Goal: Transaction & Acquisition: Purchase product/service

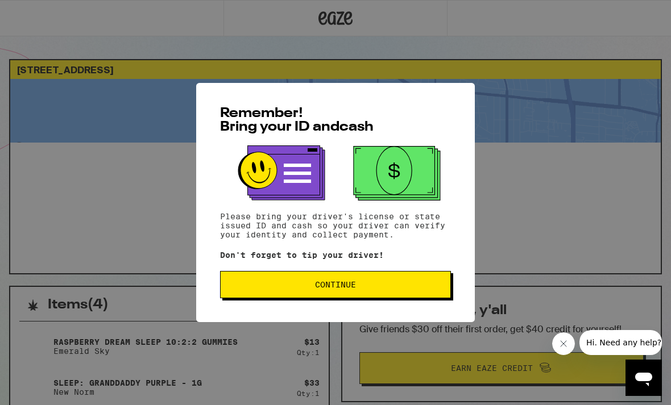
click at [379, 289] on span "Continue" at bounding box center [336, 285] width 212 height 8
click at [377, 286] on span "Continue" at bounding box center [336, 285] width 212 height 8
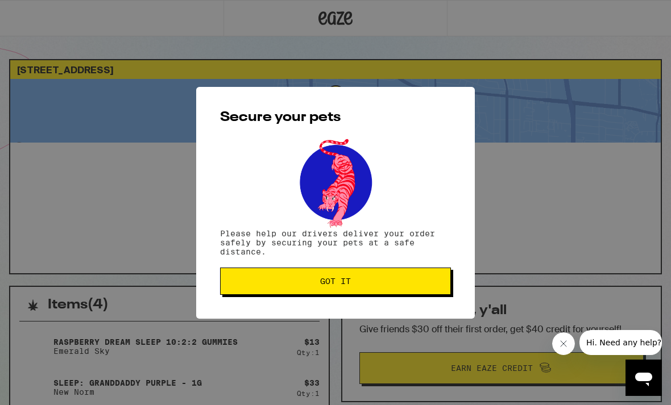
click at [406, 283] on span "Got it" at bounding box center [336, 281] width 212 height 8
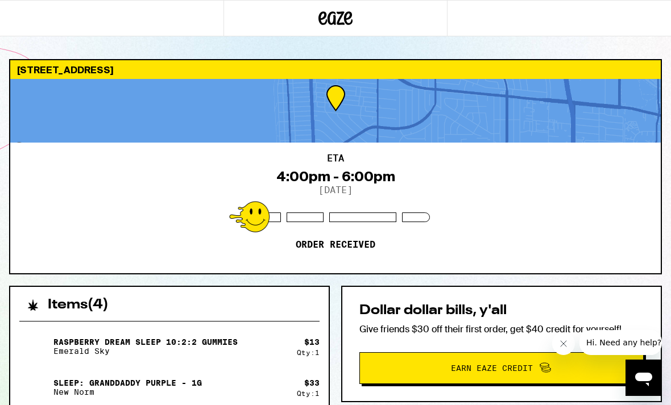
click at [341, 15] on icon at bounding box center [336, 18] width 17 height 14
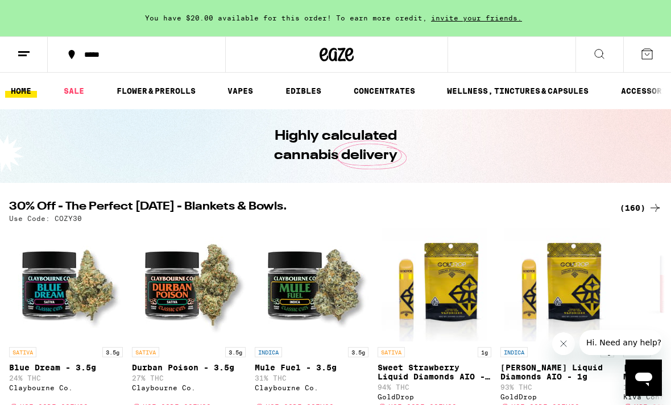
click at [638, 202] on div "(160)" at bounding box center [641, 208] width 42 height 14
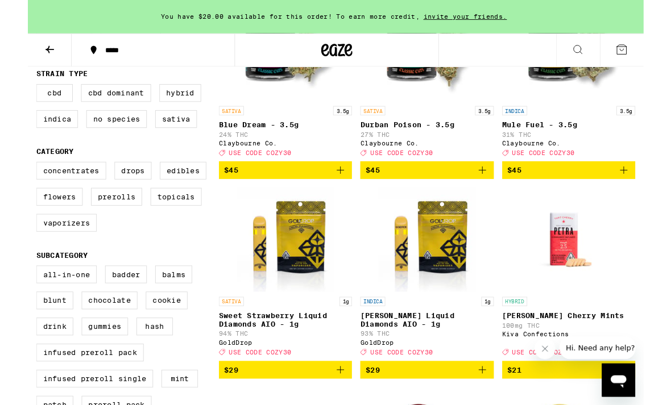
scroll to position [206, 0]
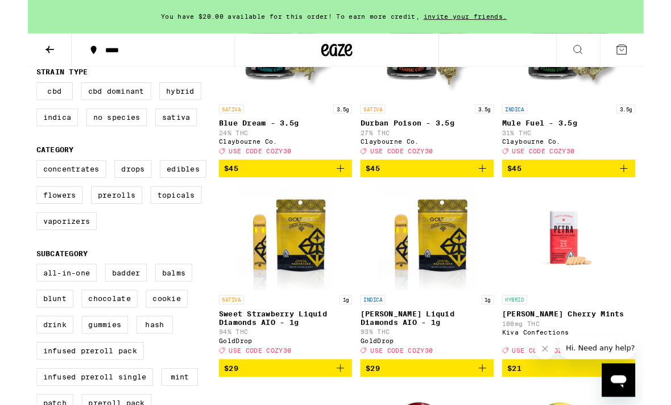
click at [183, 192] on label "Edibles" at bounding box center [169, 184] width 51 height 19
click at [12, 177] on input "Edibles" at bounding box center [11, 176] width 1 height 1
checkbox input "true"
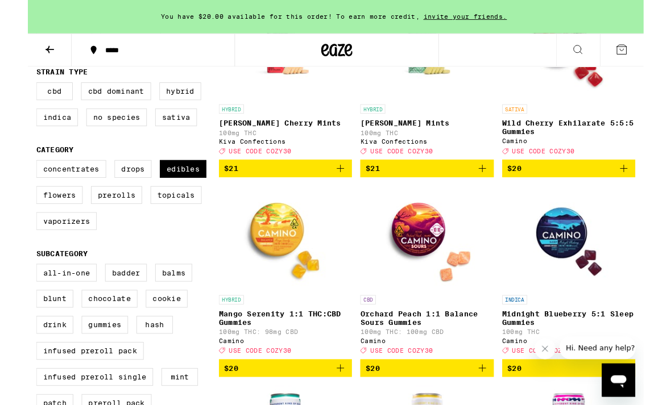
click at [53, 251] on label "Vaporizers" at bounding box center [42, 240] width 66 height 19
click at [12, 177] on input "Vaporizers" at bounding box center [11, 176] width 1 height 1
checkbox input "true"
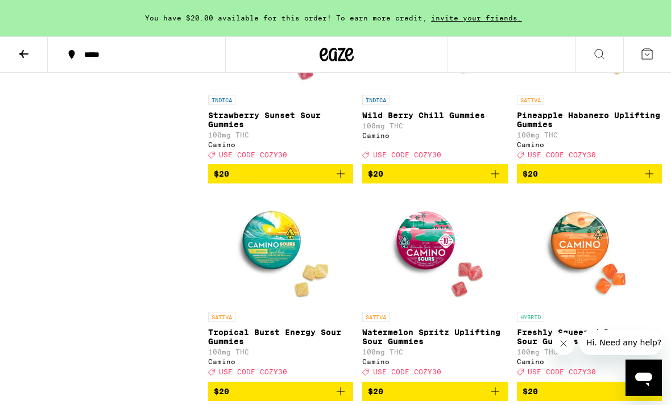
scroll to position [4246, 0]
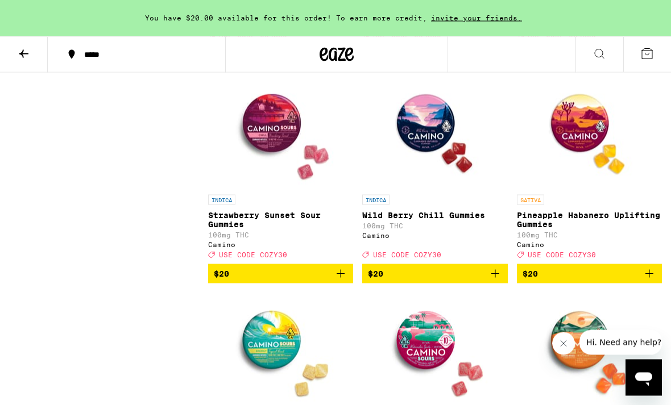
click at [24, 38] on button at bounding box center [24, 55] width 48 height 36
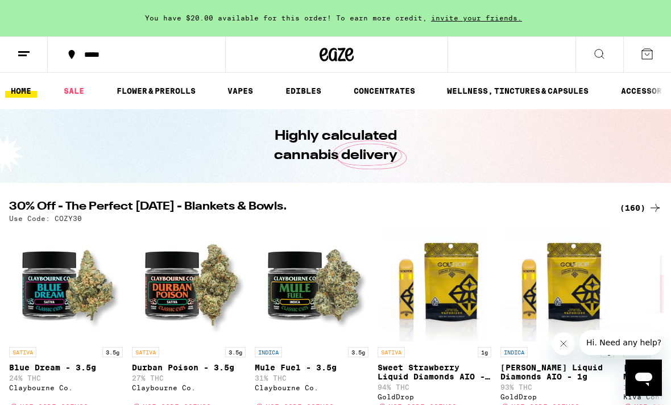
click at [28, 49] on icon at bounding box center [24, 54] width 14 height 14
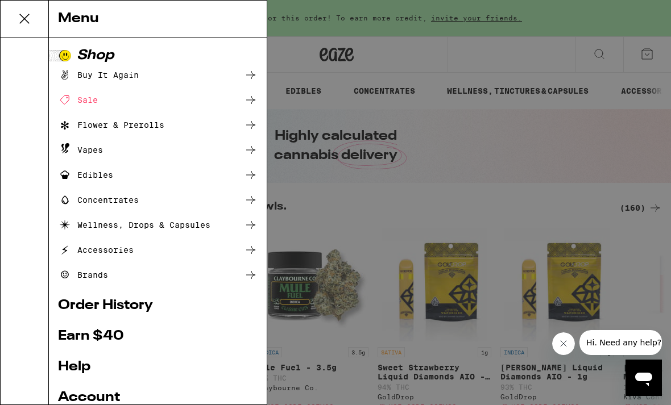
click at [119, 308] on link "Order History" at bounding box center [158, 306] width 200 height 14
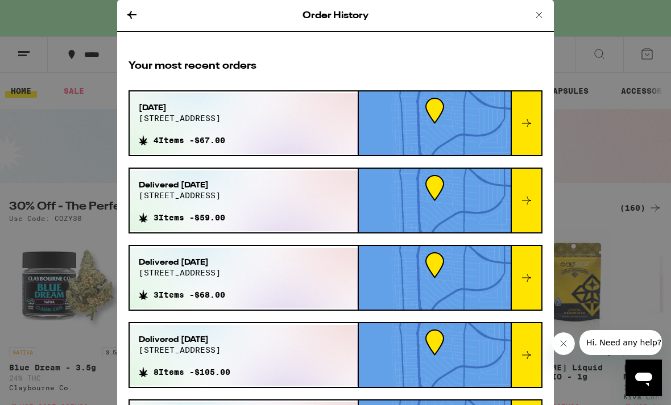
click at [287, 122] on div "Sep 13, 2025 415 avenue d 4 Items - $67.00" at bounding box center [244, 123] width 228 height 61
click at [531, 122] on icon at bounding box center [527, 124] width 14 height 14
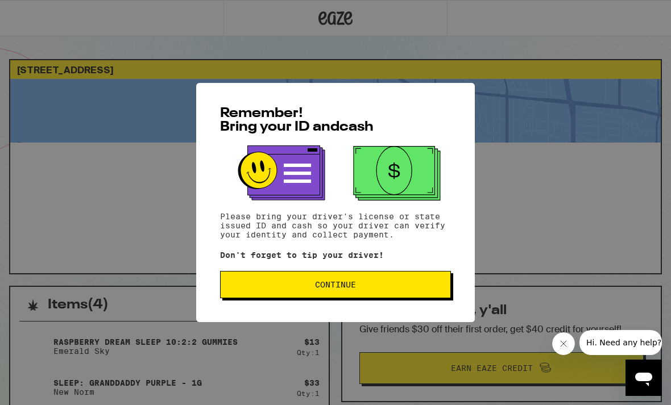
click at [393, 295] on button "Continue" at bounding box center [335, 284] width 231 height 27
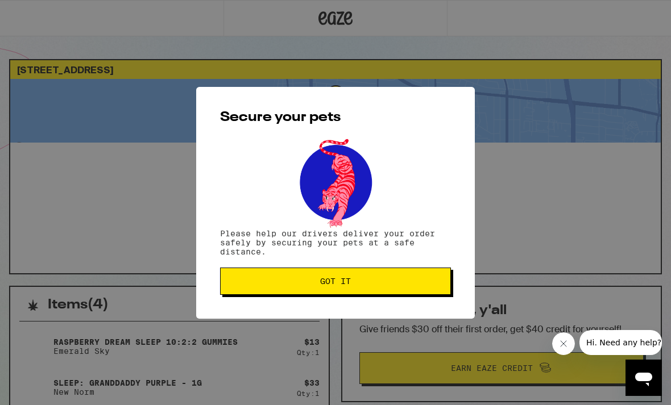
click at [409, 285] on span "Got it" at bounding box center [336, 281] width 212 height 8
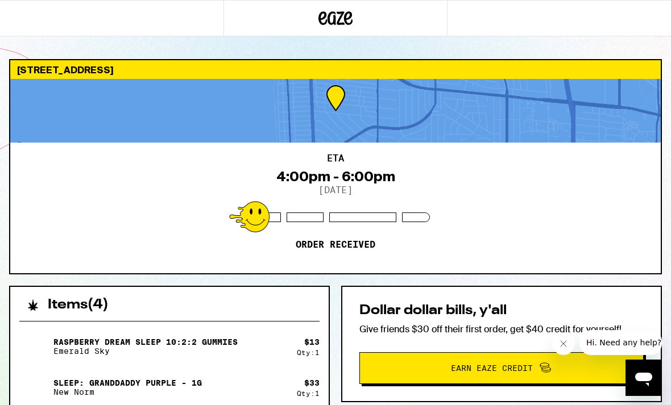
click at [337, 12] on icon at bounding box center [335, 18] width 34 height 20
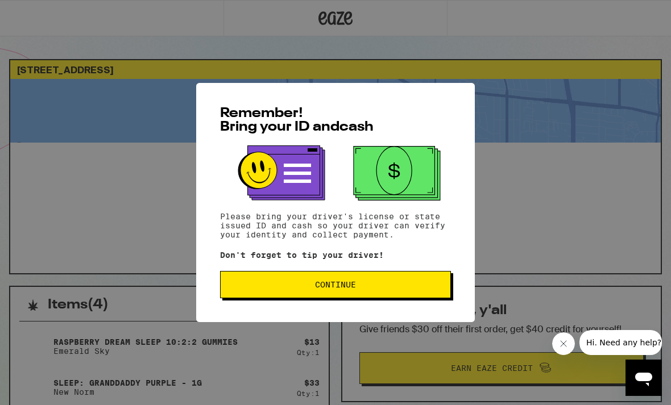
click at [373, 283] on button "Continue" at bounding box center [335, 284] width 231 height 27
